Goal: Information Seeking & Learning: Learn about a topic

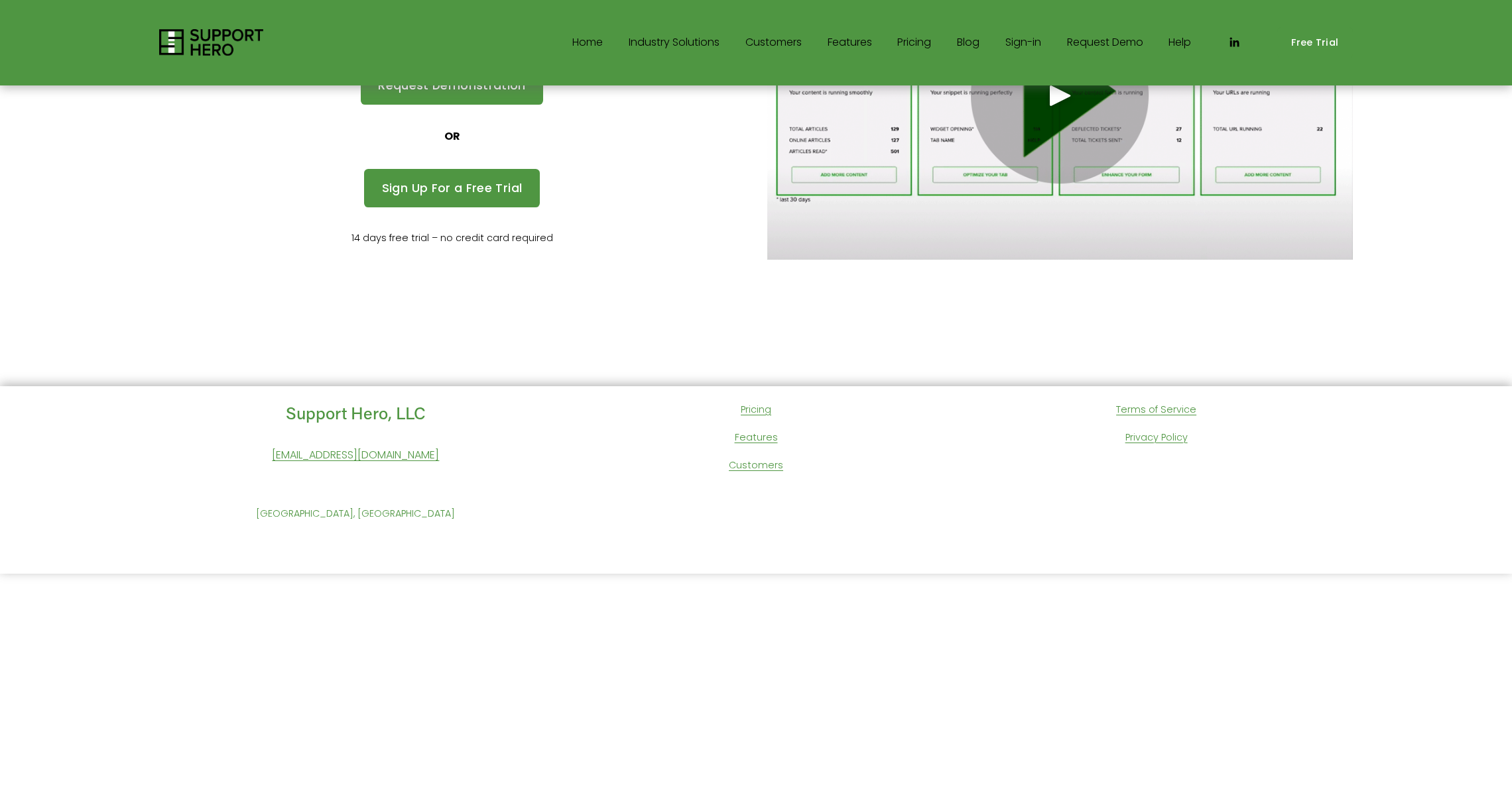
scroll to position [128, 0]
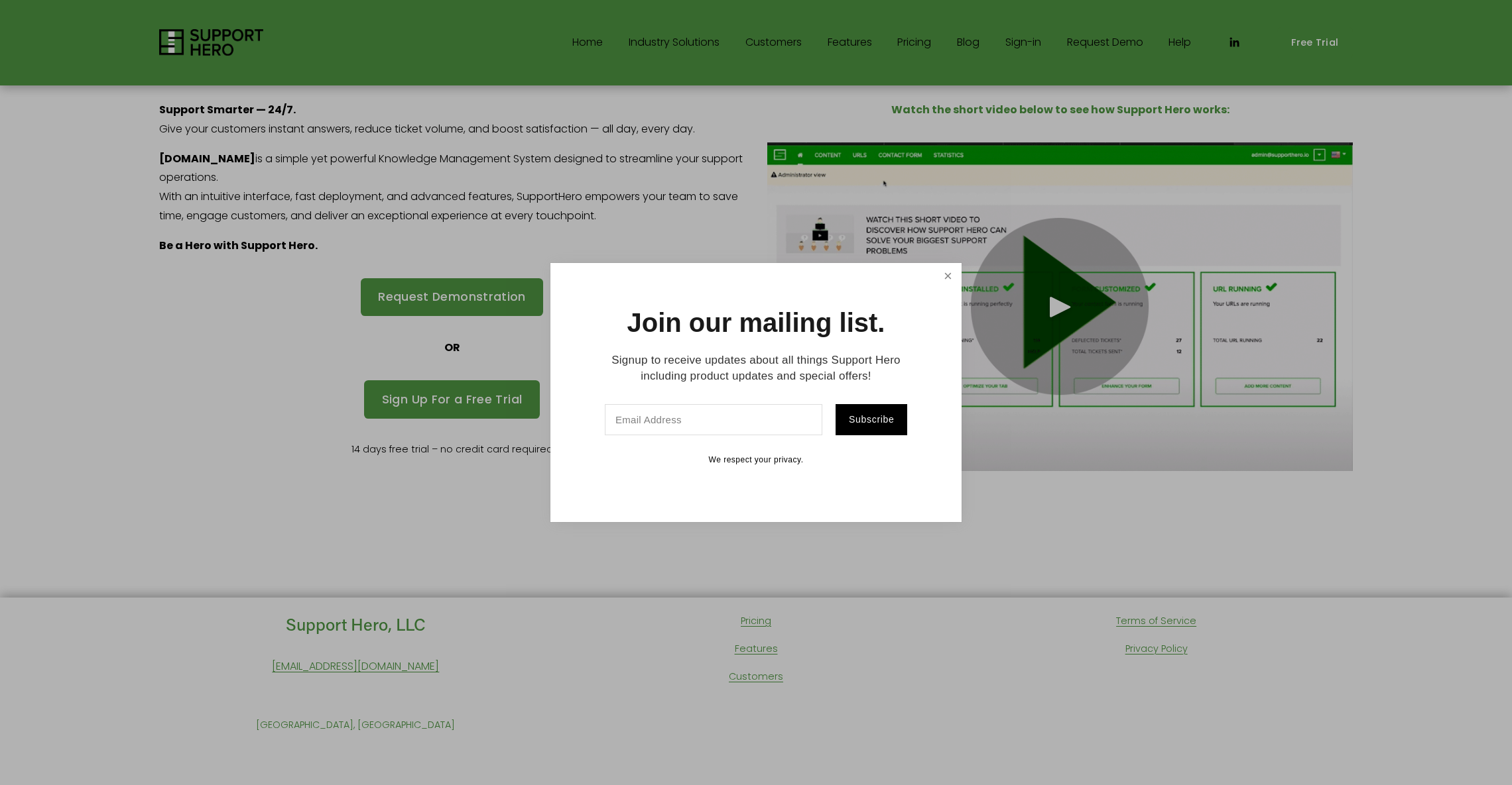
click at [942, 275] on link "Close" at bounding box center [947, 277] width 23 height 23
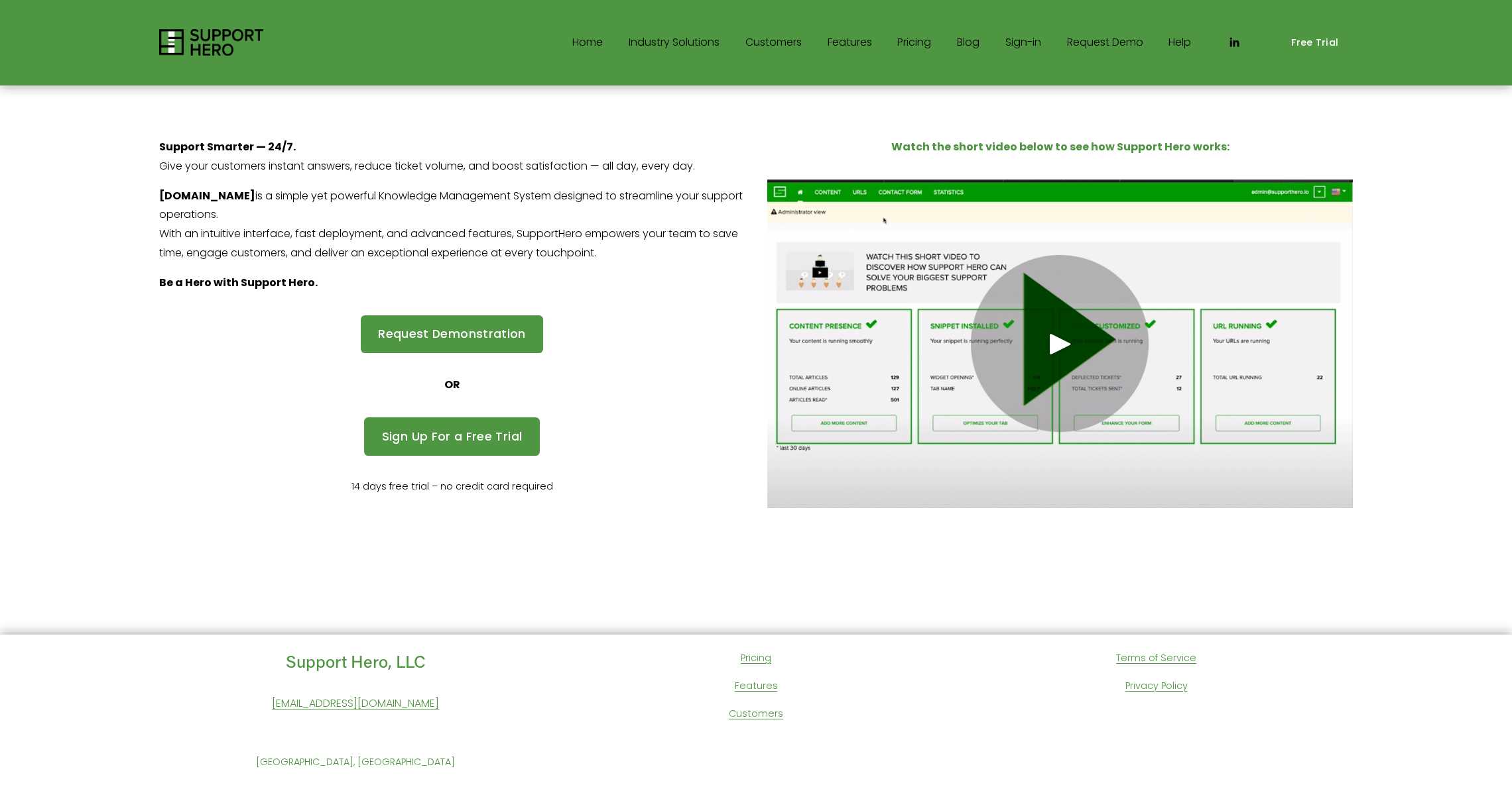
scroll to position [89, 0]
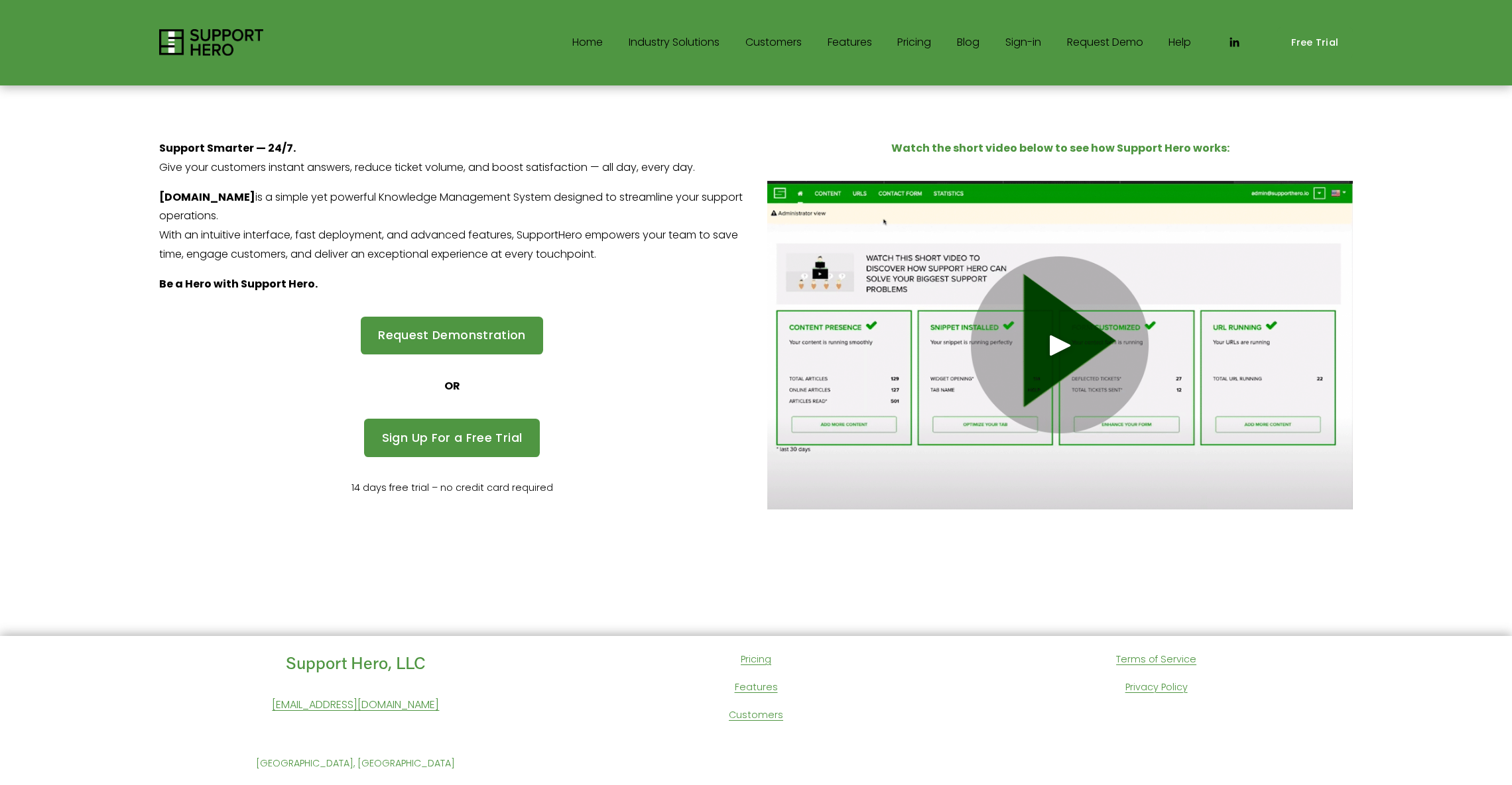
click at [1167, 658] on link "Terms of Service" at bounding box center [1156, 660] width 81 height 17
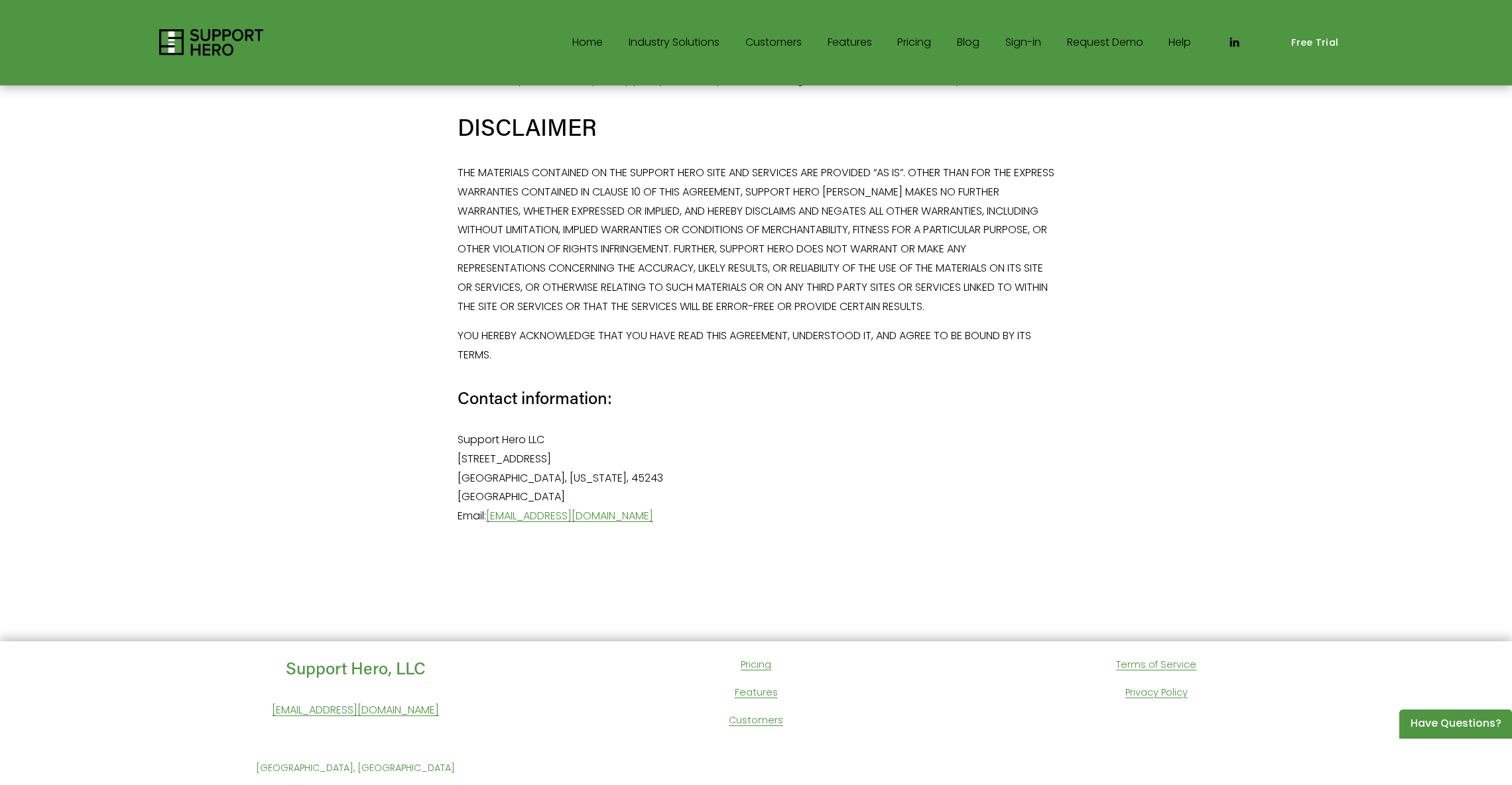
scroll to position [10807, 0]
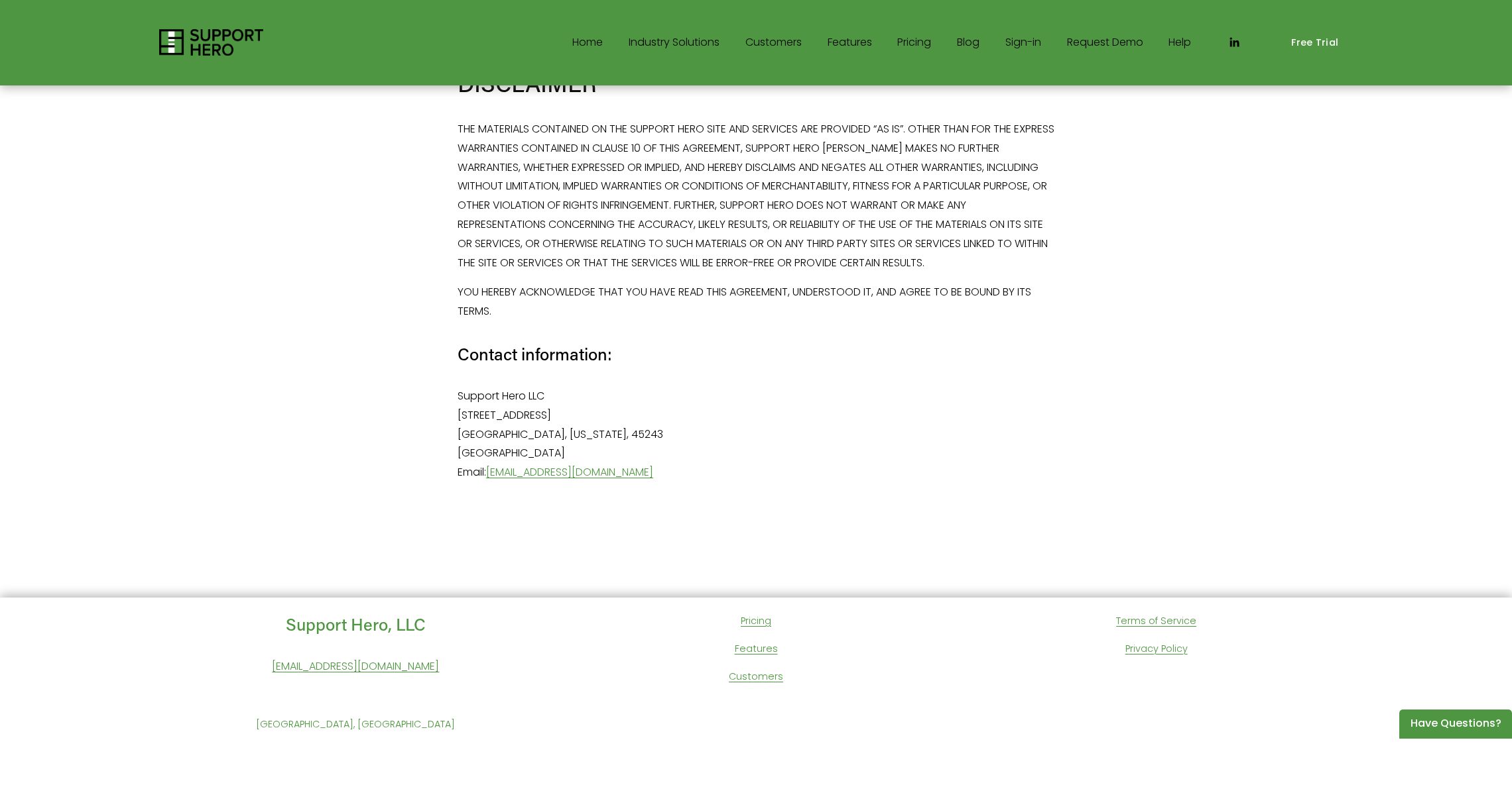
click at [756, 622] on link "Pricing" at bounding box center [756, 622] width 30 height 17
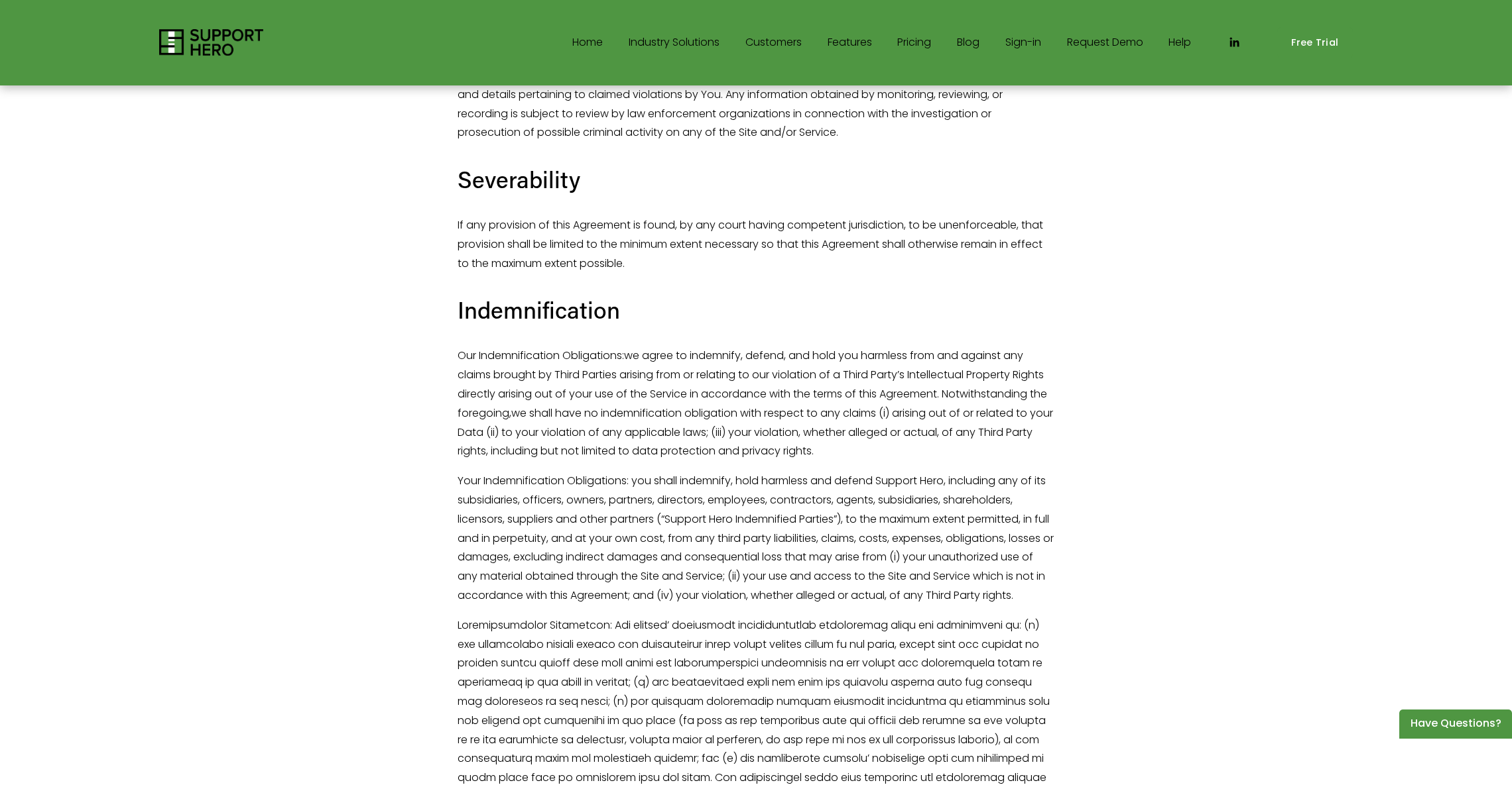
scroll to position [6878, 0]
